Goal: Transaction & Acquisition: Purchase product/service

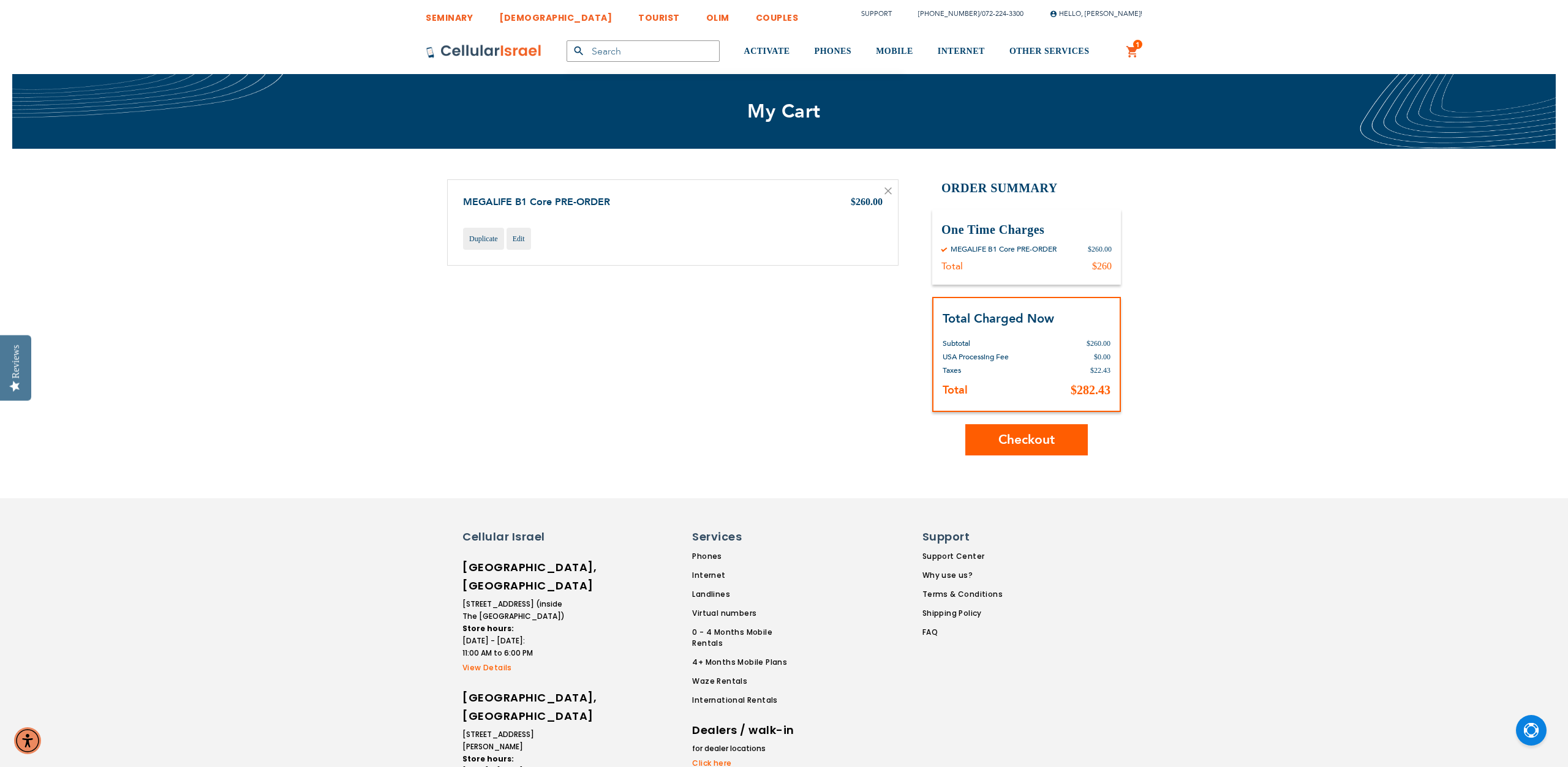
click at [1025, 433] on span "Checkout" at bounding box center [1026, 440] width 56 height 18
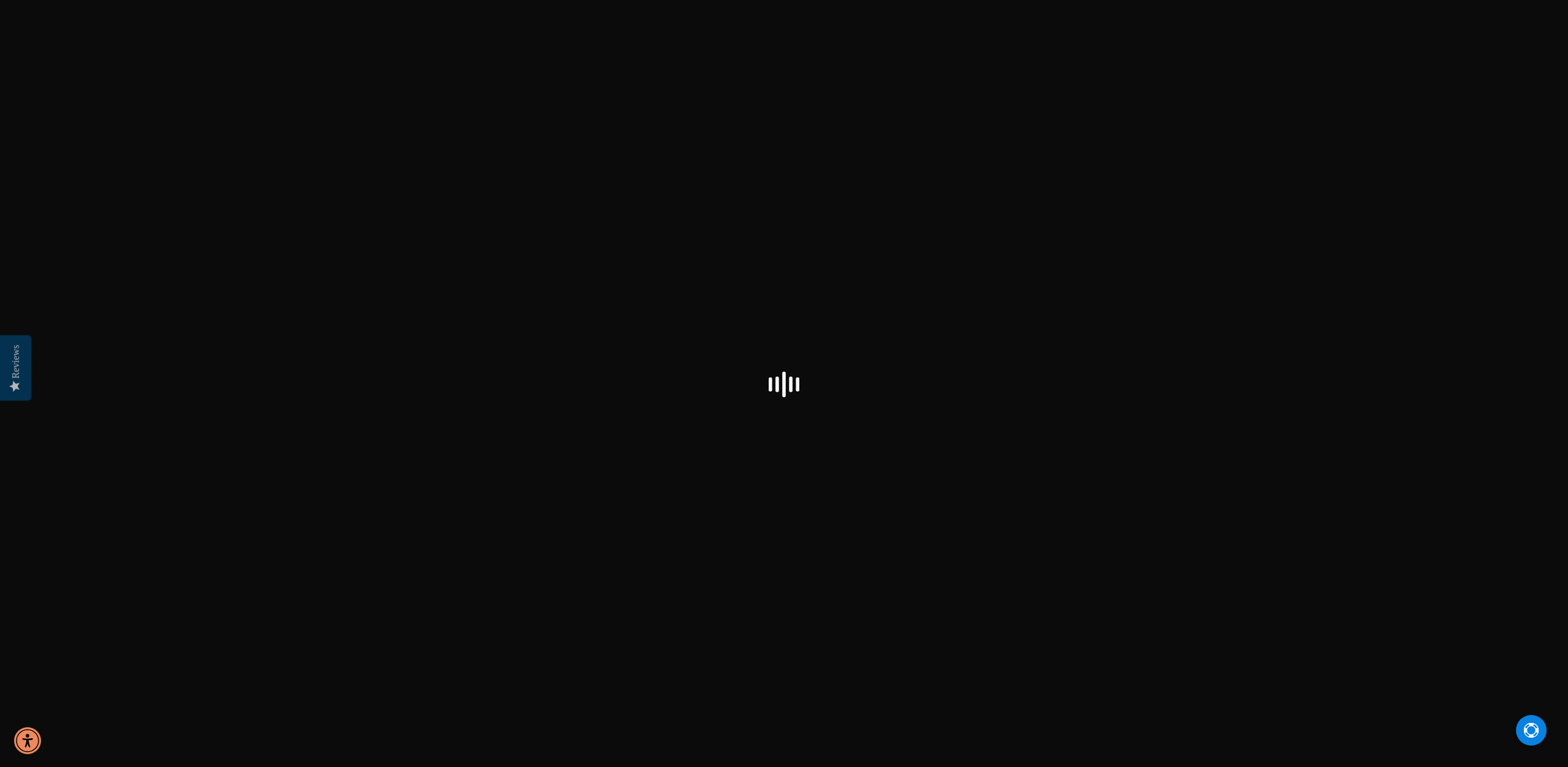
checkbox input "true"
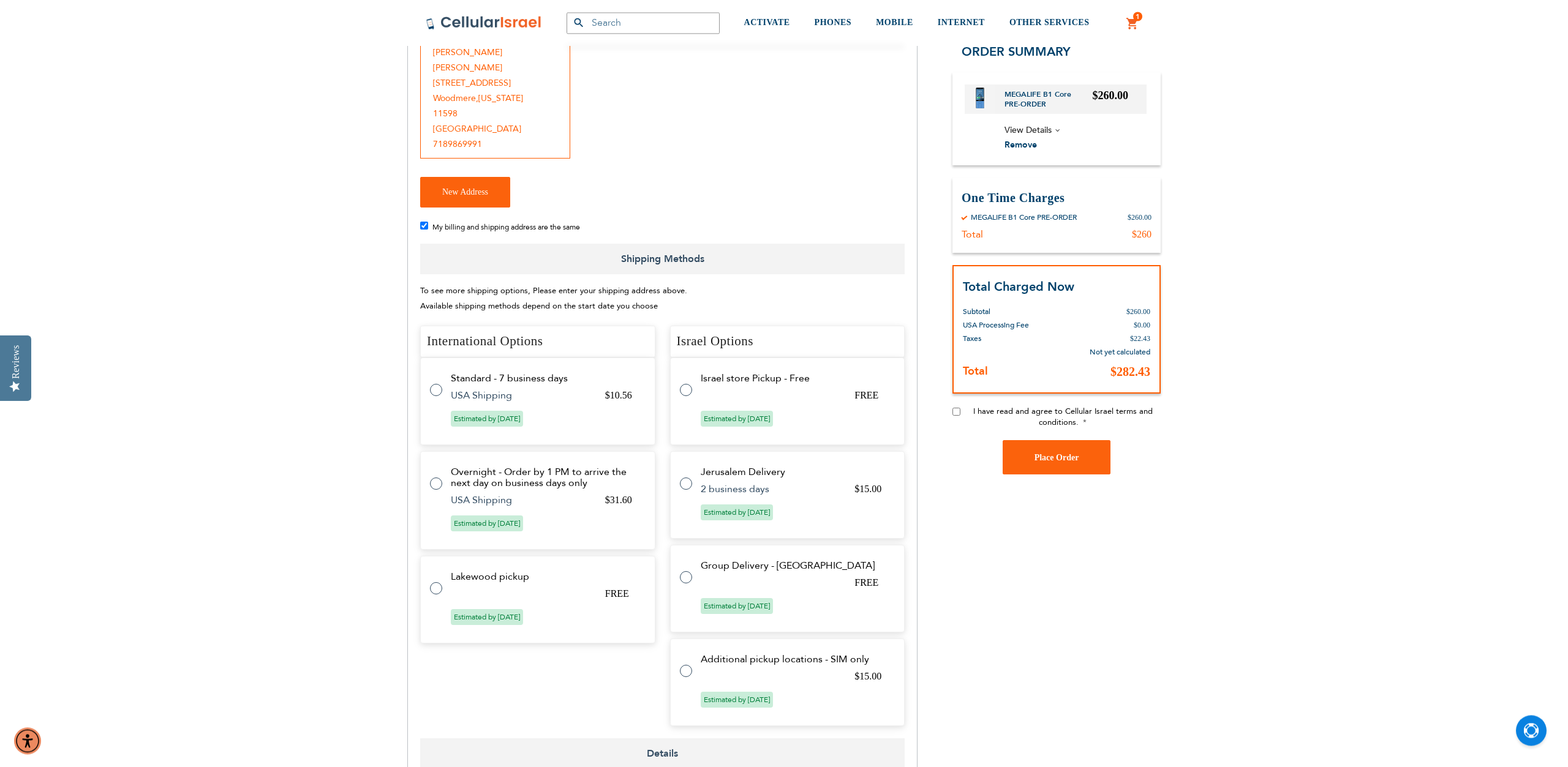
scroll to position [250, 0]
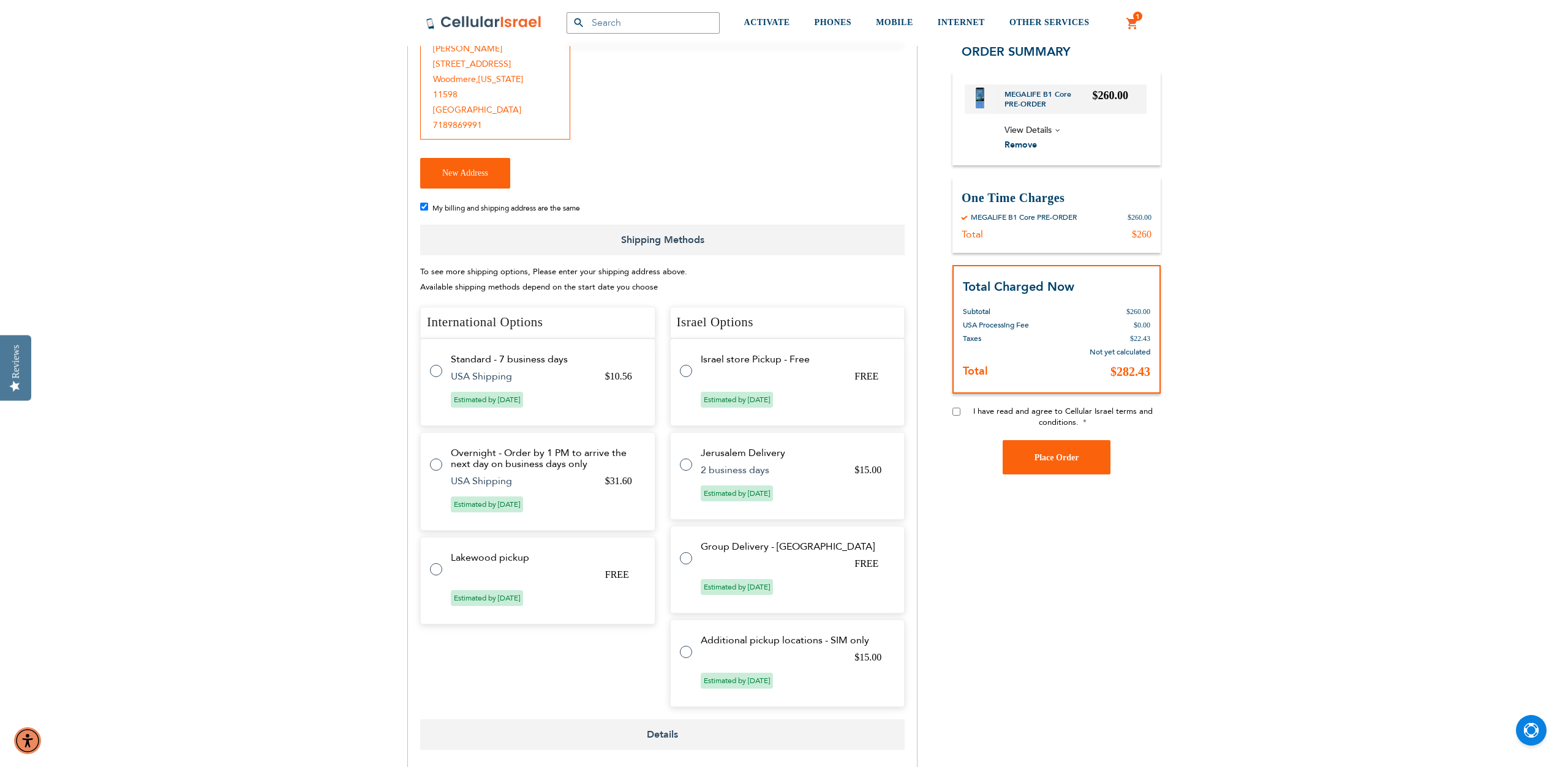
click at [686, 541] on tr "Group Delivery - [GEOGRAPHIC_DATA] FREE Estimated by [DATE]" at bounding box center [787, 570] width 235 height 88
radio input "true"
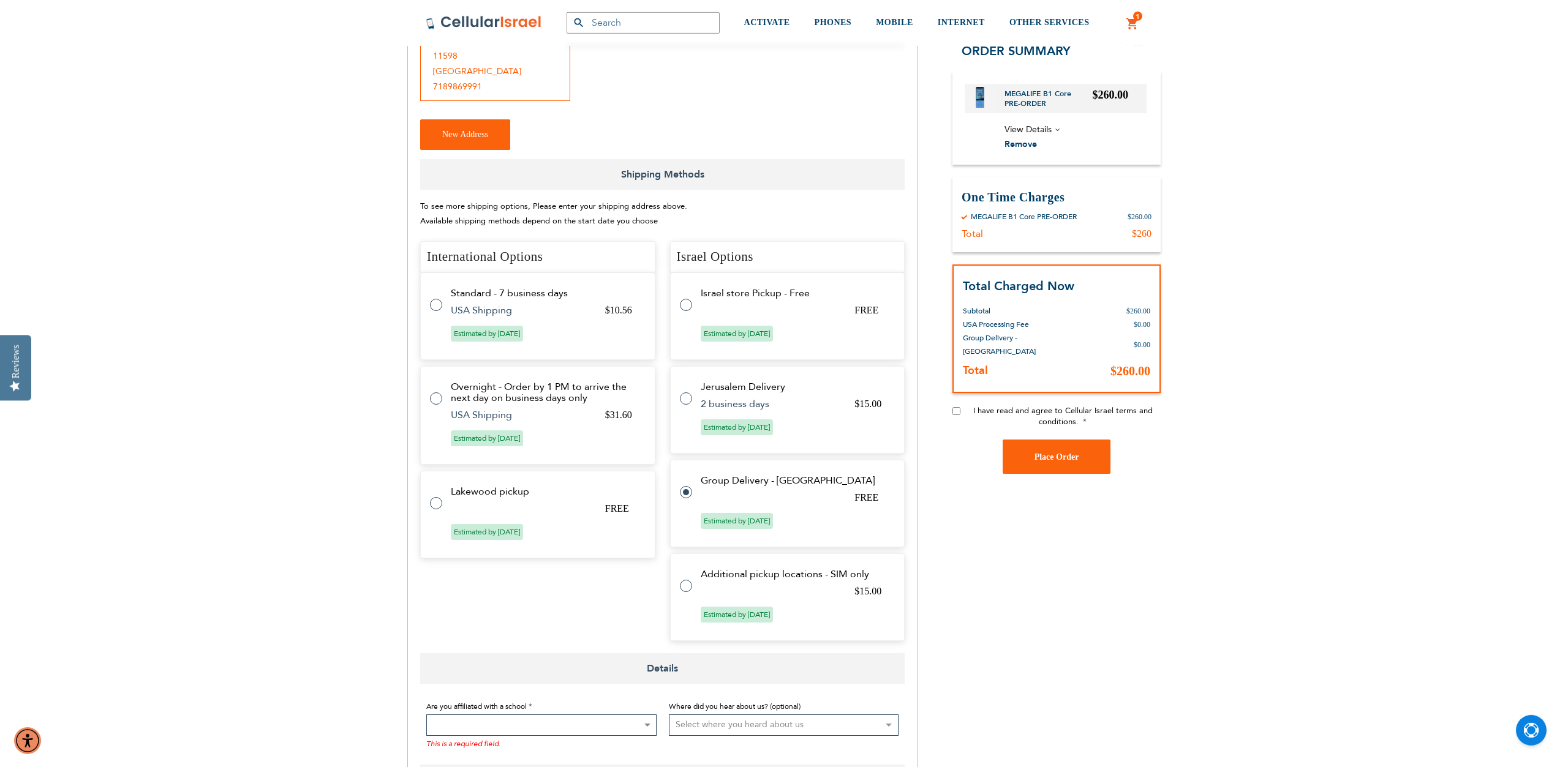
scroll to position [313, 0]
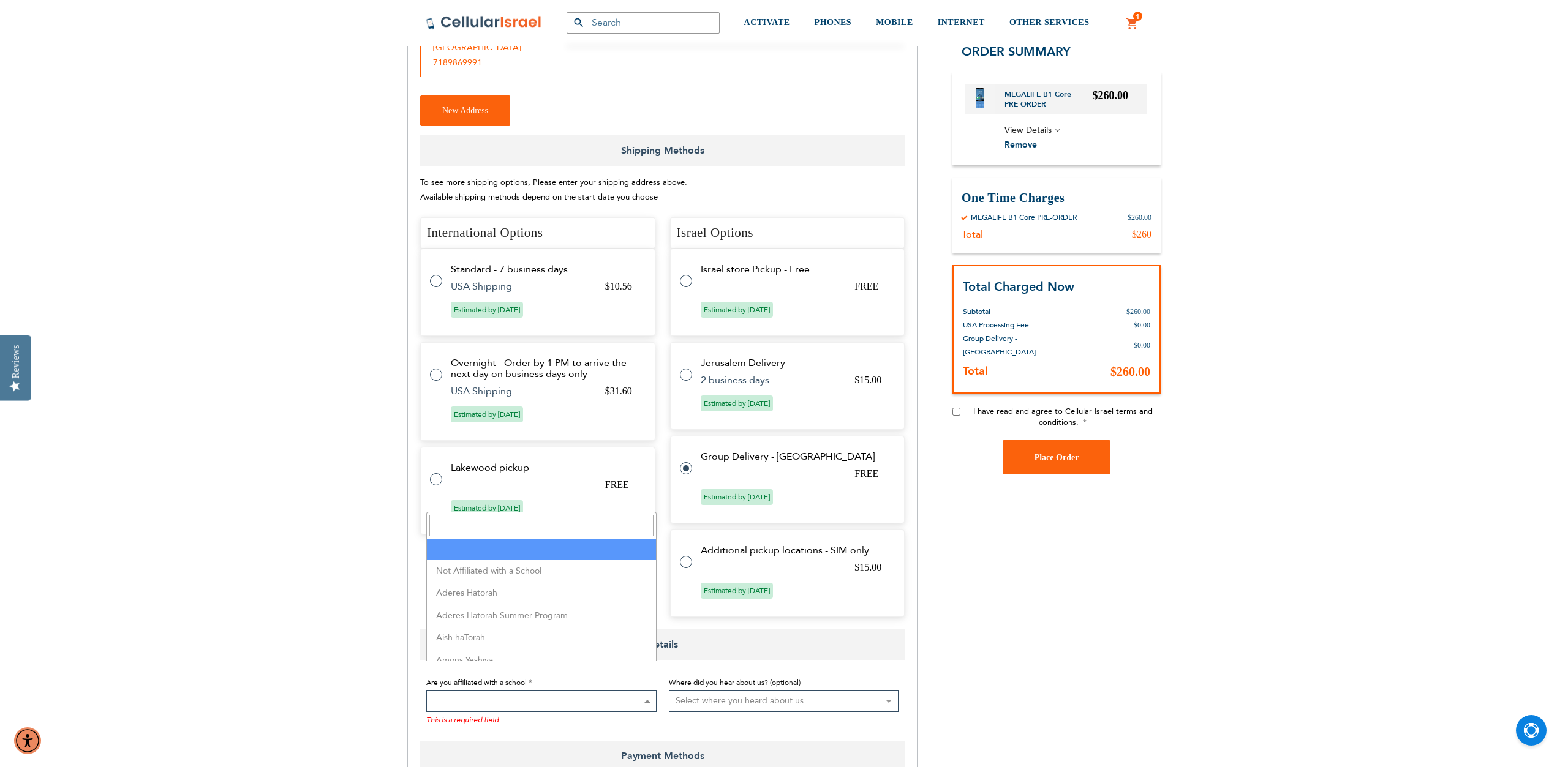
click at [561, 691] on span at bounding box center [541, 702] width 230 height 22
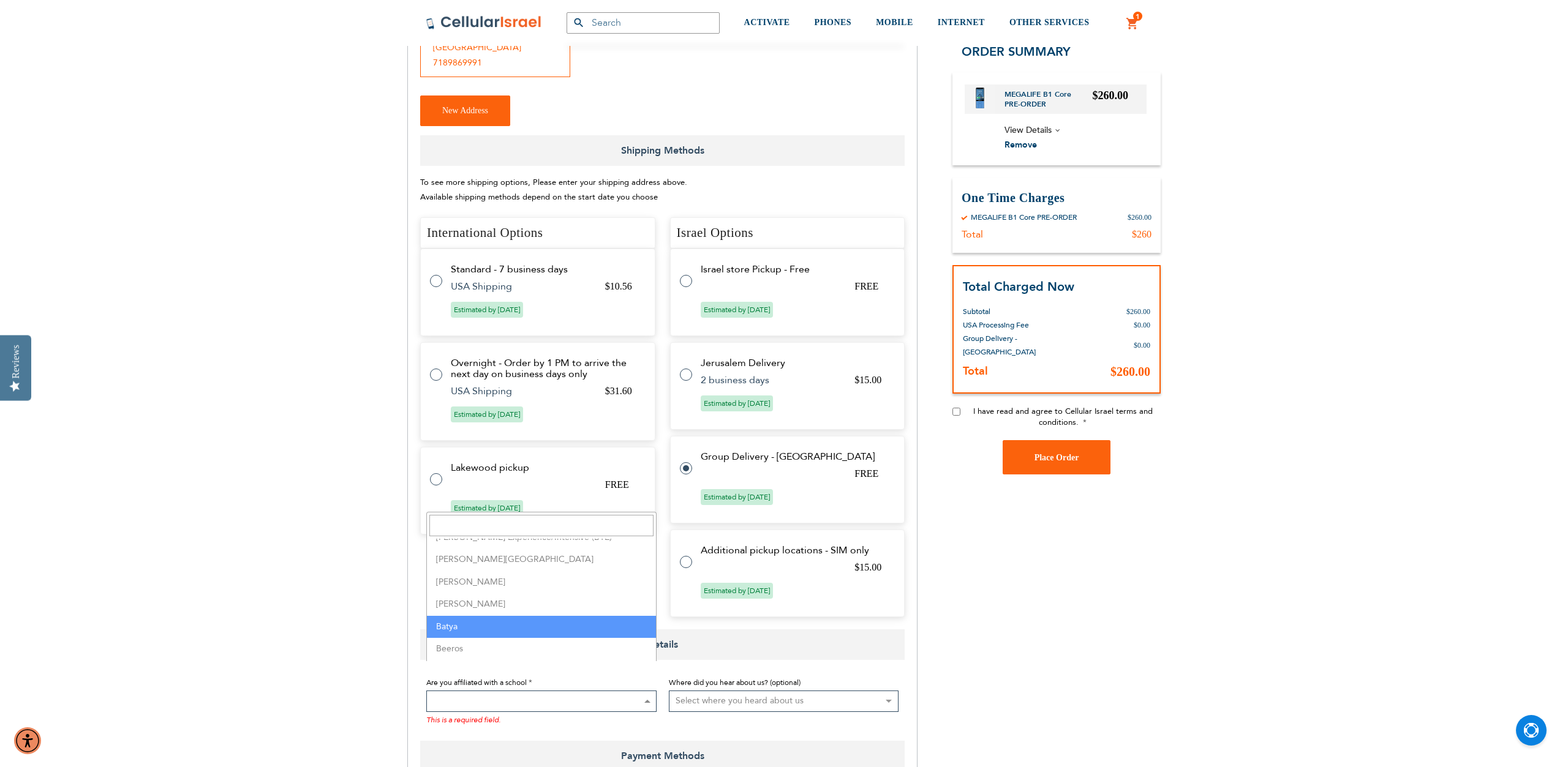
scroll to position [280, 0]
select select "18"
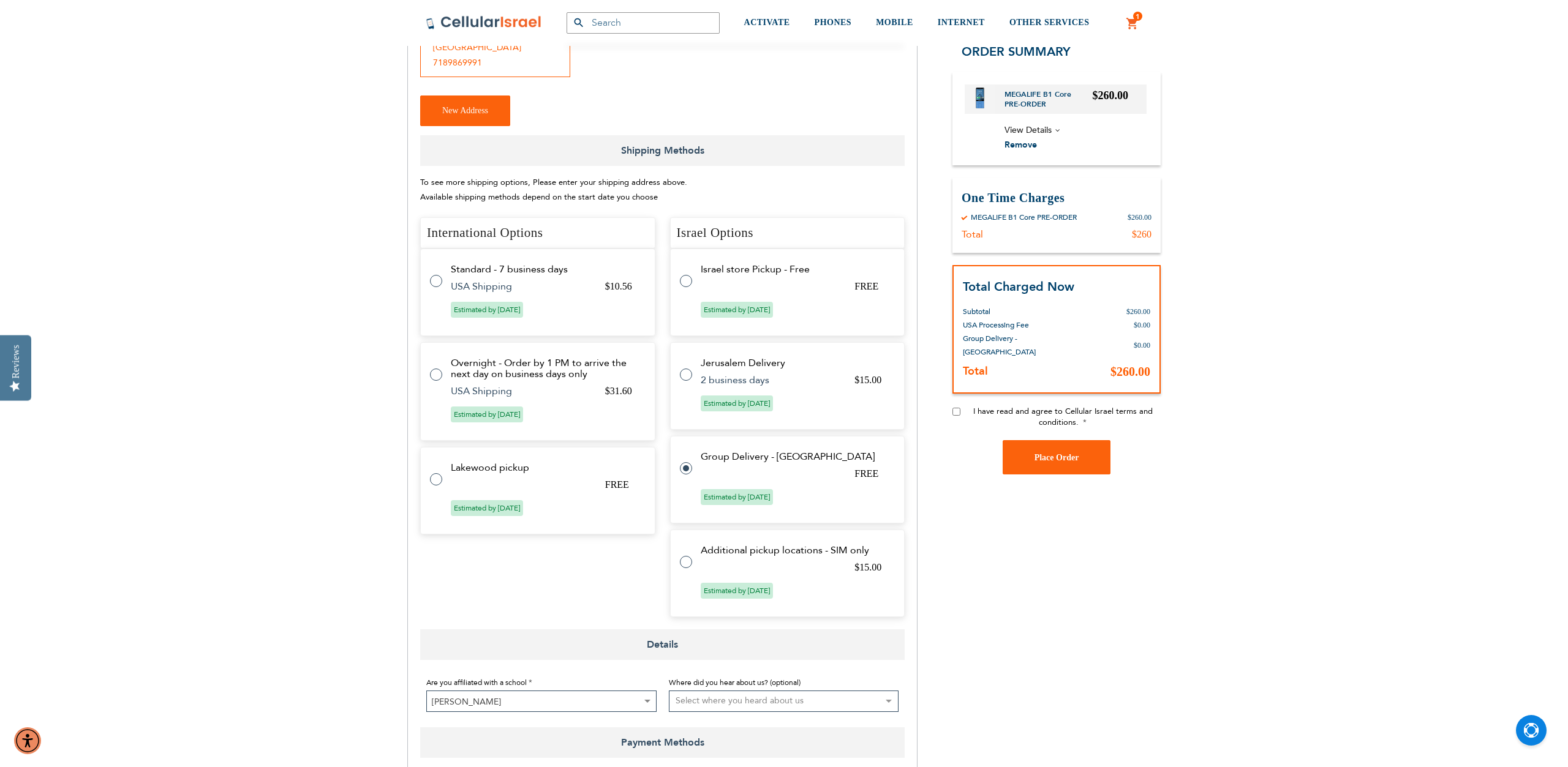
click at [669, 691] on select "Select where you heard about us Existing Customer Friend Other School/Group BP …" at bounding box center [783, 702] width 230 height 22
select select "1"
click option "Existing Customer" at bounding box center [0, 0] width 0 height 0
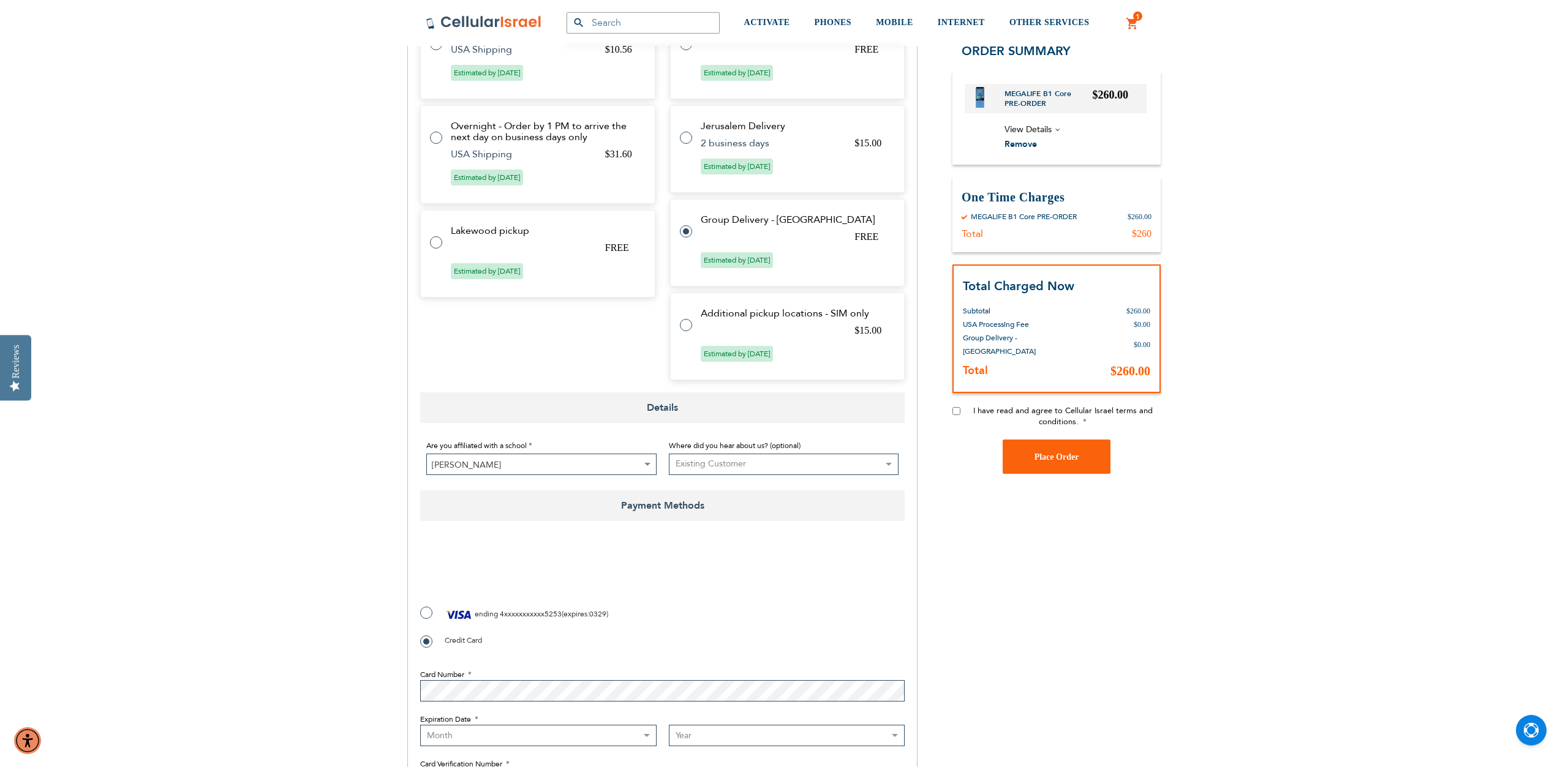
scroll to position [562, 0]
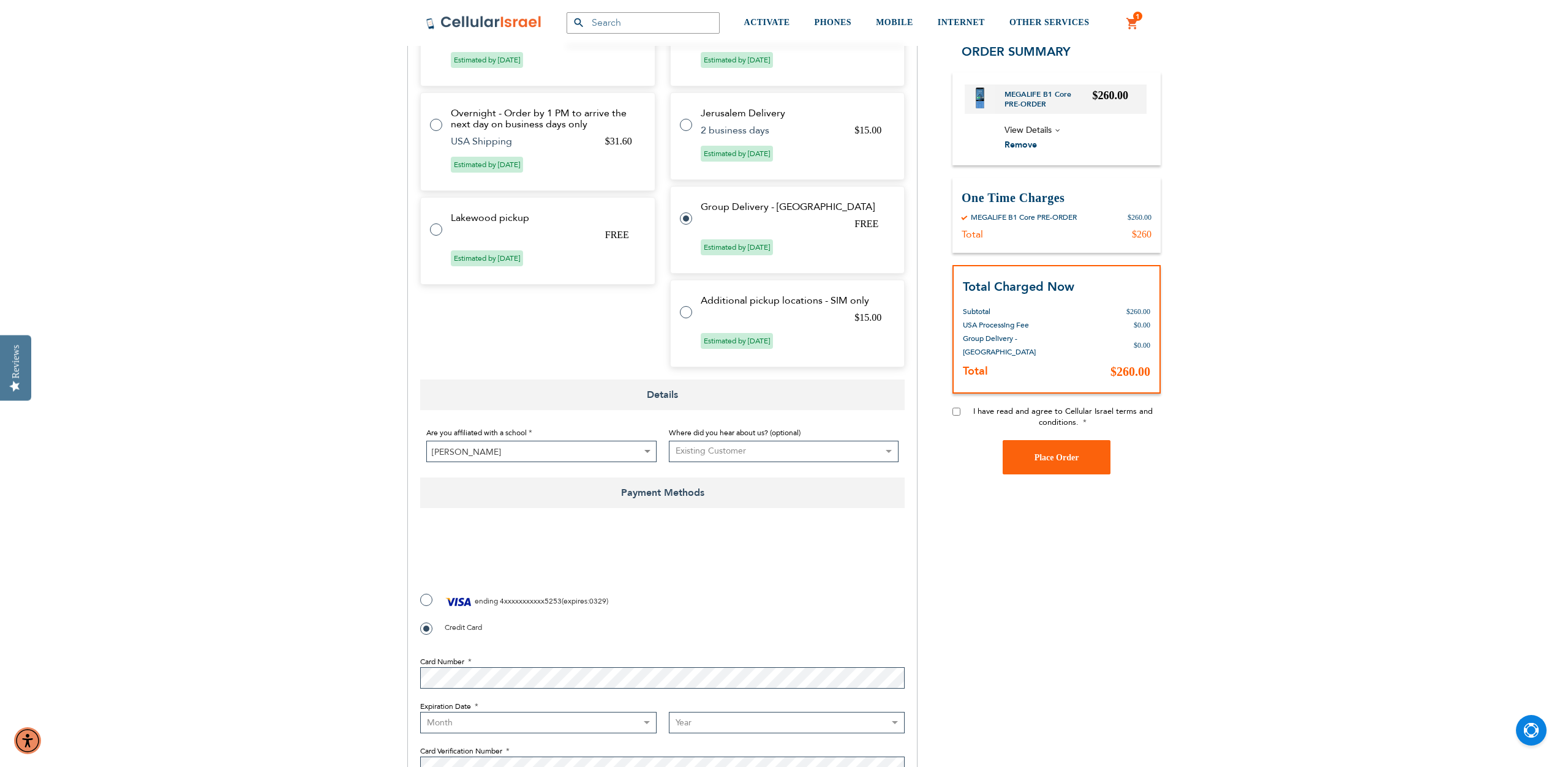
checkbox input "true"
click at [427, 593] on label "ending 4xxxxxxxxxxx5253 ( expires : 0329 )" at bounding box center [514, 602] width 188 height 18
radio input "true"
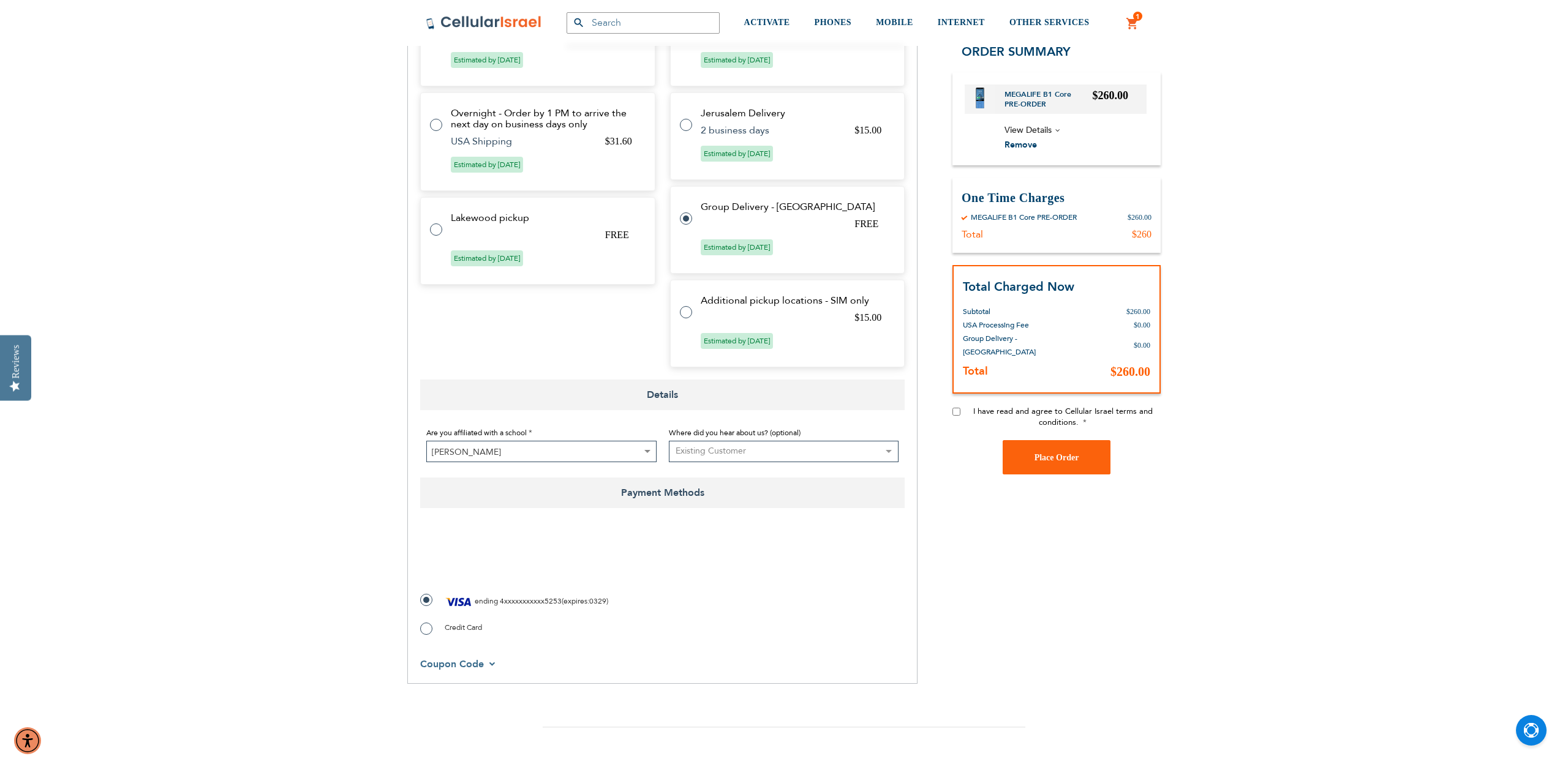
click at [953, 408] on input "I have read and agree to Cellular Israel terms and conditions." at bounding box center [956, 412] width 8 height 8
checkbox input "true"
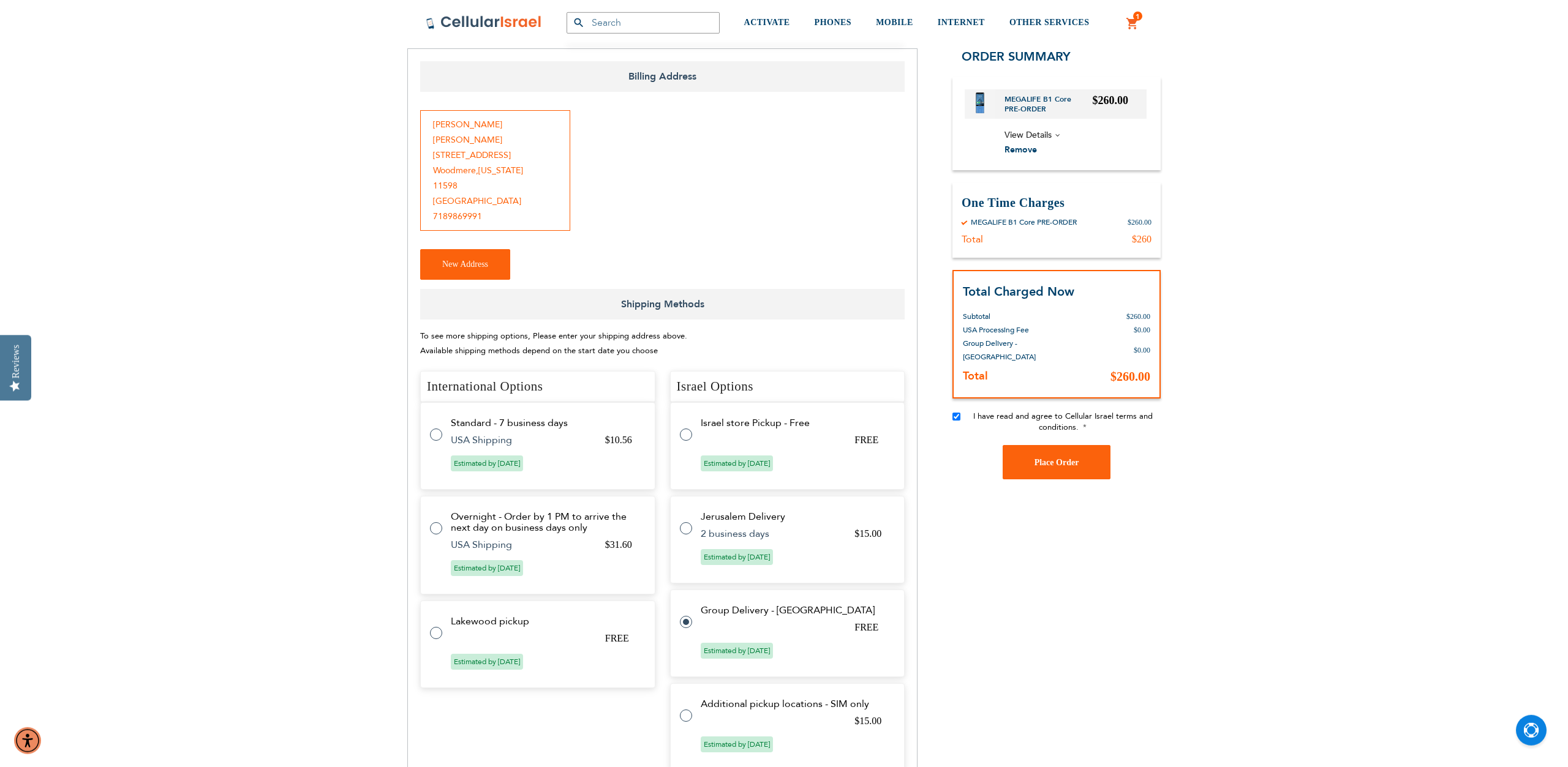
scroll to position [188, 0]
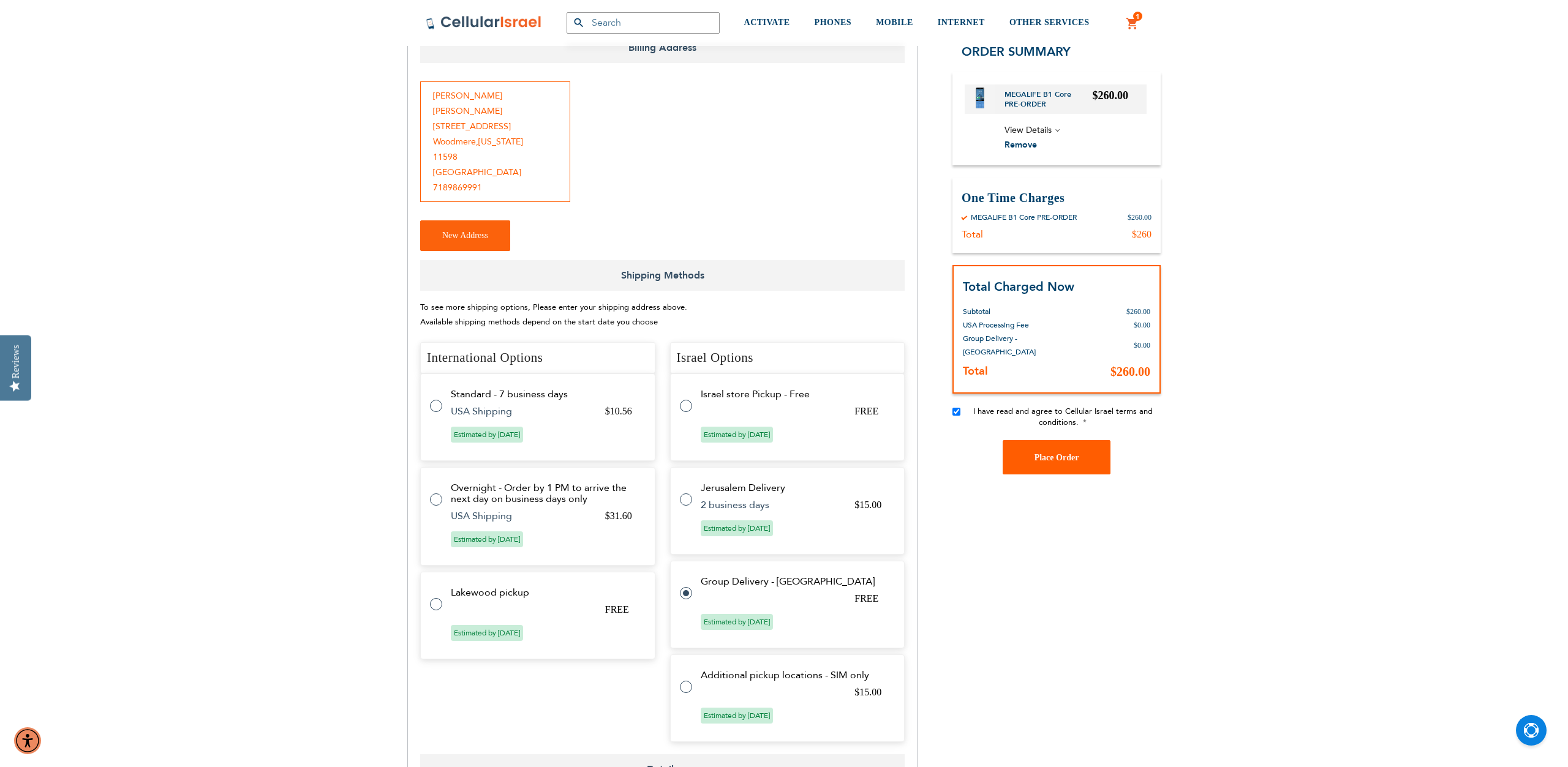
click at [1069, 452] on span "Place Order" at bounding box center [1057, 457] width 45 height 9
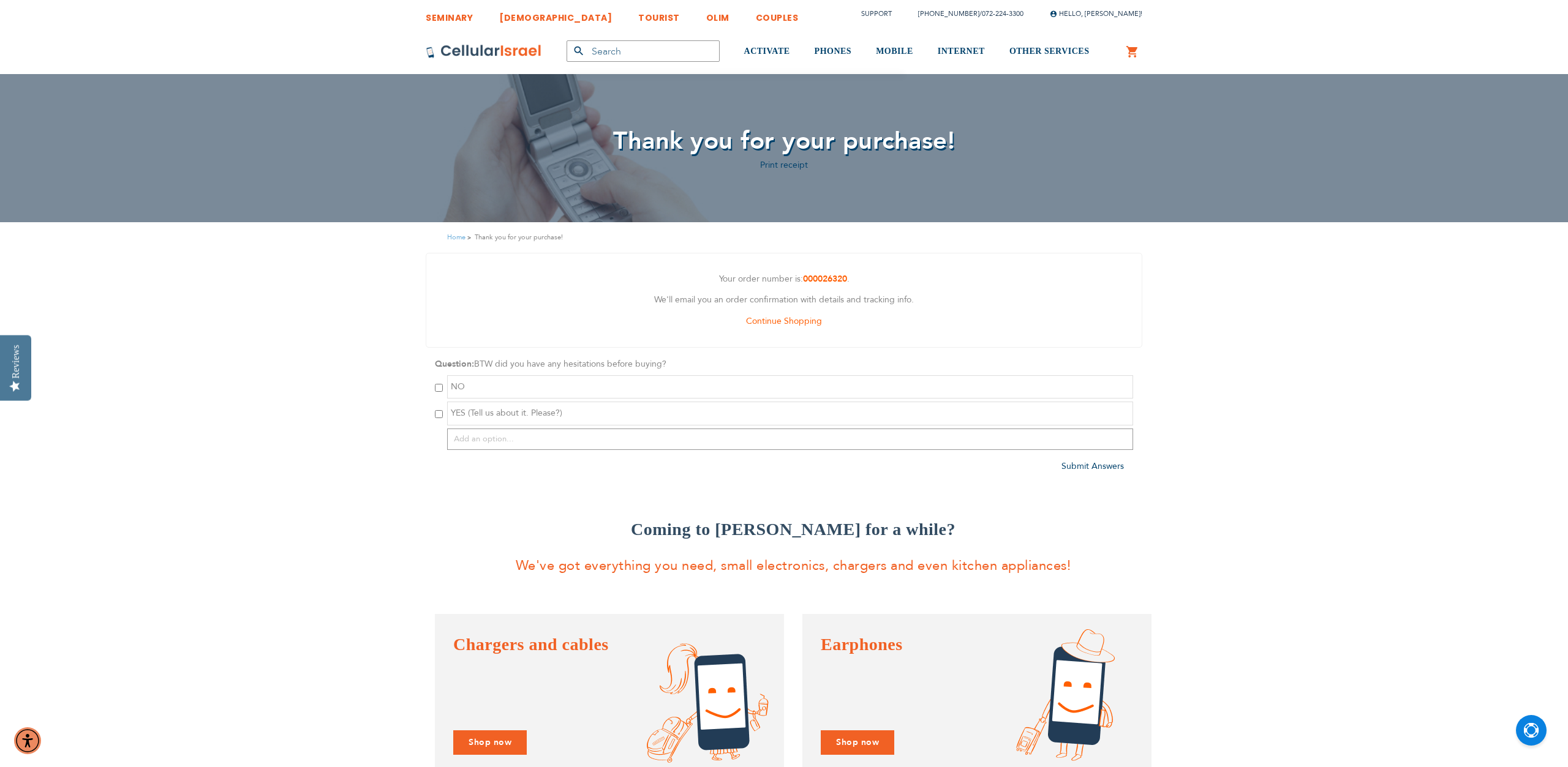
click at [439, 387] on input "checkbox" at bounding box center [439, 388] width 8 height 8
checkbox input "true"
click at [781, 318] on span "Continue Shopping" at bounding box center [784, 321] width 76 height 11
